Goal: Task Accomplishment & Management: Use online tool/utility

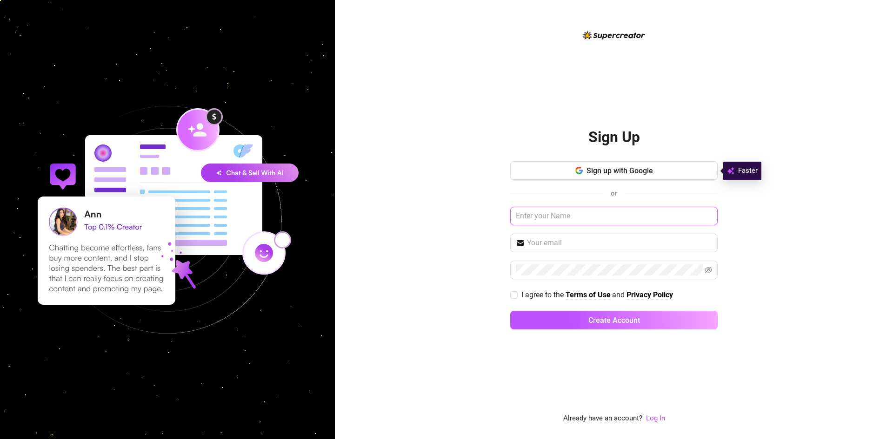
click at [545, 224] on input "text" at bounding box center [613, 216] width 207 height 19
click at [587, 172] on span "Sign up with Google" at bounding box center [619, 170] width 66 height 9
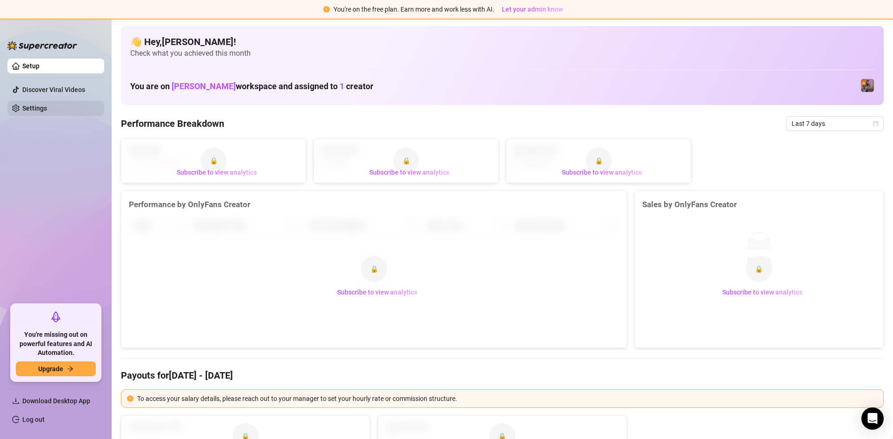
click at [47, 105] on link "Settings" at bounding box center [34, 108] width 25 height 7
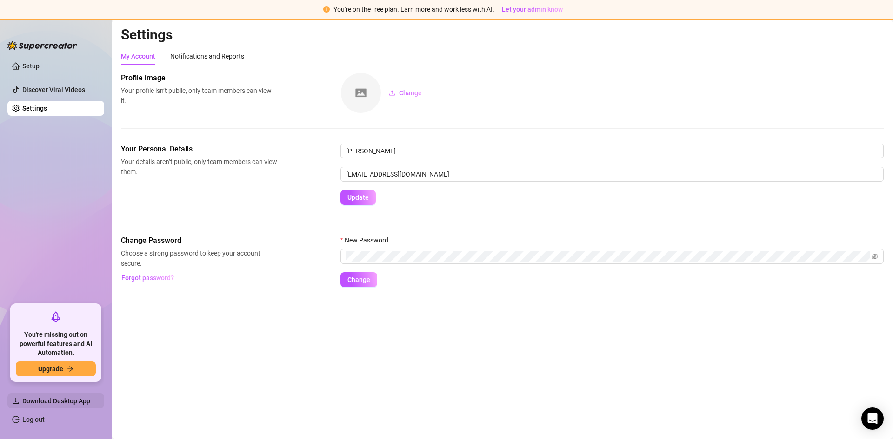
click at [76, 398] on span "Download Desktop App" at bounding box center [56, 401] width 68 height 7
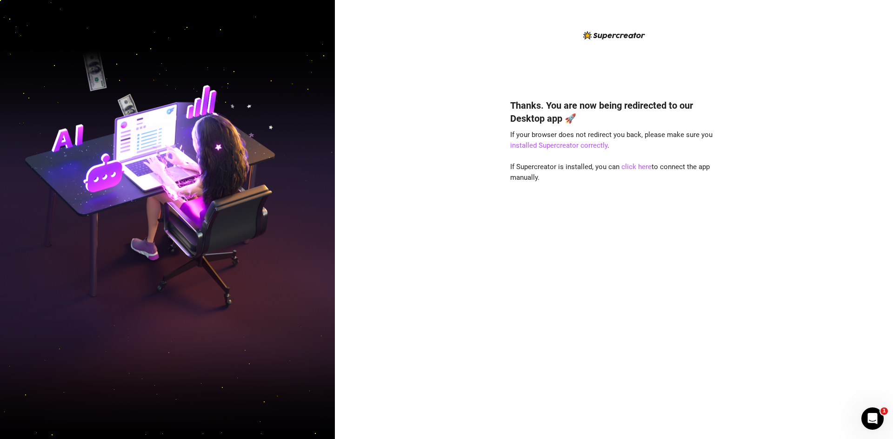
click at [460, 209] on div "Thanks. You are now being redirected to our Desktop app 🚀 If your browser does …" at bounding box center [614, 219] width 558 height 439
